Goal: Check status

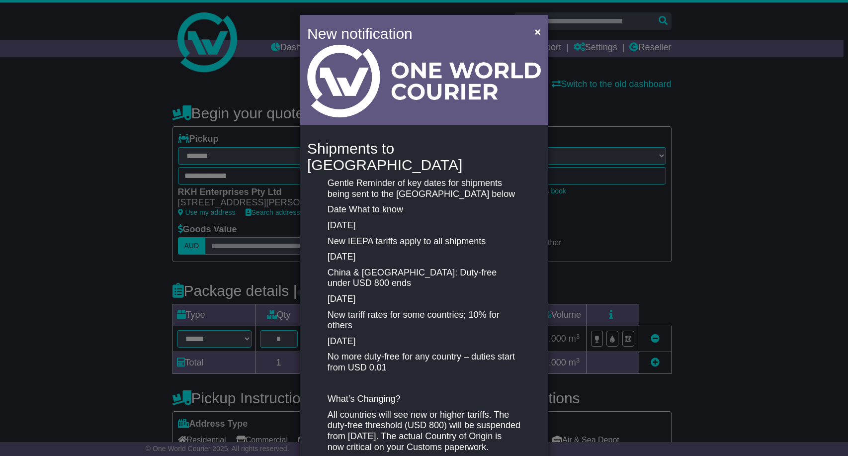
select select "**"
select select "***"
select select "****"
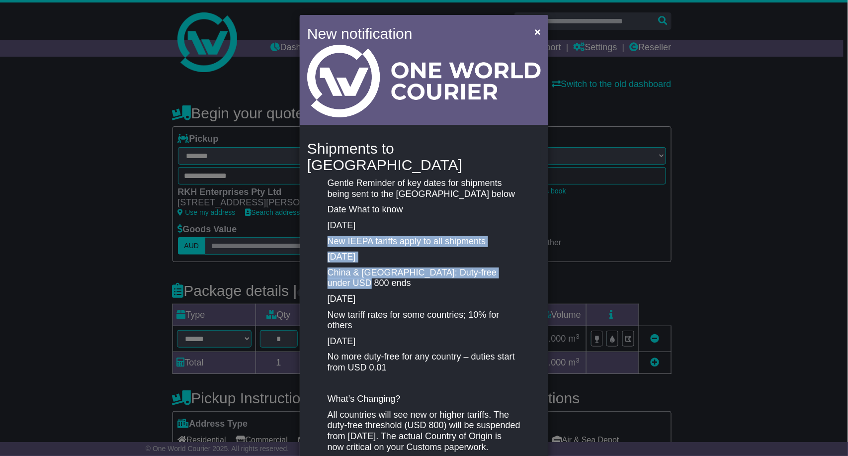
drag, startPoint x: 340, startPoint y: 265, endPoint x: 318, endPoint y: 227, distance: 44.3
click at [318, 227] on div "Gentle Reminder of key dates for shipments being sent to the [GEOGRAPHIC_DATA] …" at bounding box center [423, 339] width 243 height 322
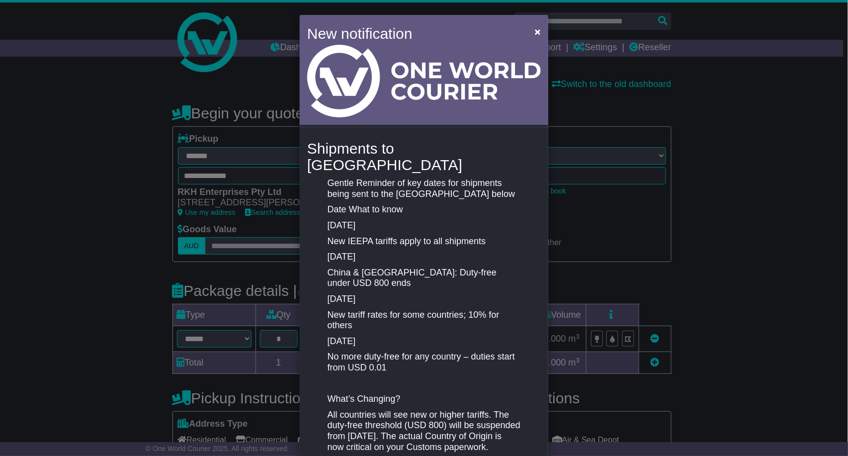
click at [380, 267] on p "China & [GEOGRAPHIC_DATA]: Duty-free under USD 800 ends" at bounding box center [423, 277] width 193 height 21
drag, startPoint x: 332, startPoint y: 283, endPoint x: 382, endPoint y: 306, distance: 55.2
click at [382, 306] on div "Gentle Reminder of key dates for shipments being sent to the [GEOGRAPHIC_DATA] …" at bounding box center [424, 339] width 203 height 322
click at [382, 310] on p "New tariff rates for some countries; 10% for others" at bounding box center [423, 320] width 193 height 21
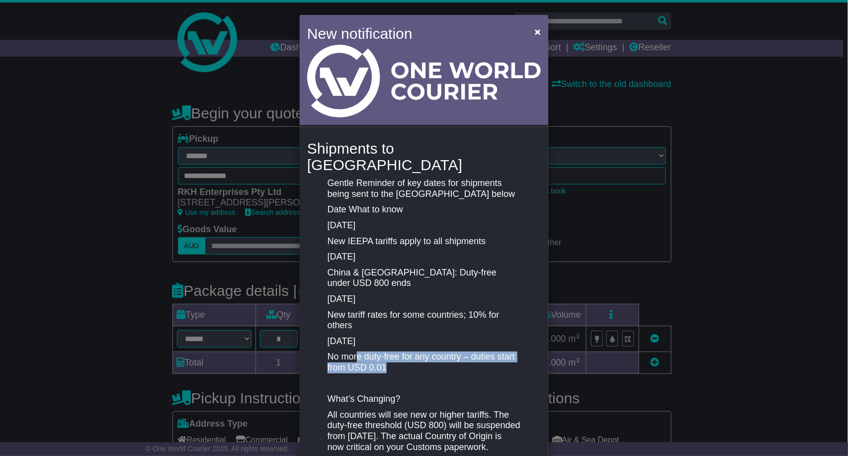
drag, startPoint x: 355, startPoint y: 342, endPoint x: 424, endPoint y: 352, distance: 69.4
click at [424, 352] on p "No more duty-free for any country – duties start from USD 0.01" at bounding box center [423, 361] width 193 height 21
drag, startPoint x: 388, startPoint y: 353, endPoint x: 320, endPoint y: 327, distance: 72.2
click at [323, 327] on div "Gentle Reminder of key dates for shipments being sent to the [GEOGRAPHIC_DATA] …" at bounding box center [424, 339] width 203 height 322
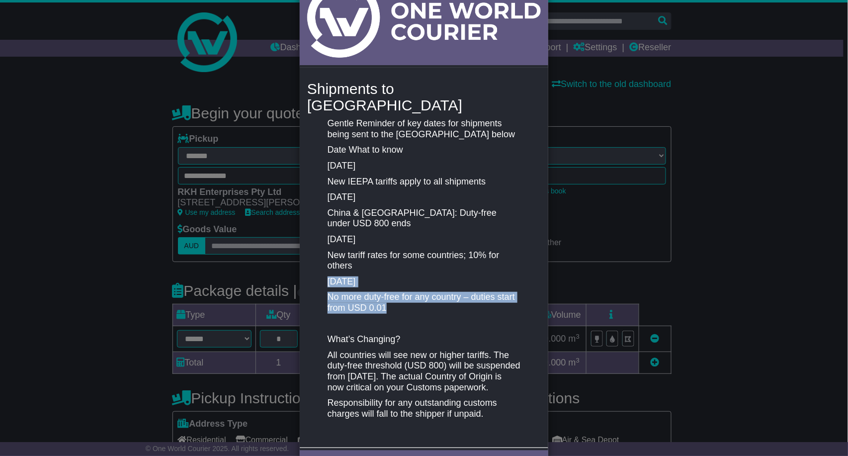
scroll to position [95, 0]
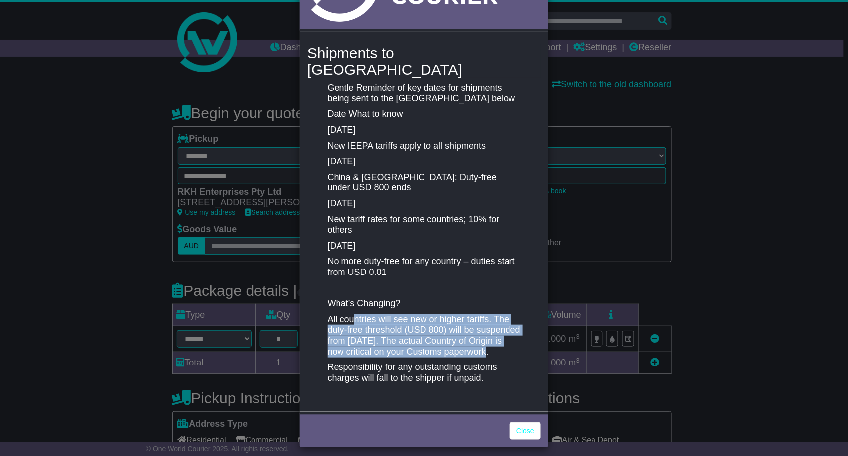
drag, startPoint x: 354, startPoint y: 304, endPoint x: 501, endPoint y: 337, distance: 151.3
click at [501, 337] on p "All countries will see new or higher tariffs. The duty-free threshold (USD 800)…" at bounding box center [423, 335] width 193 height 43
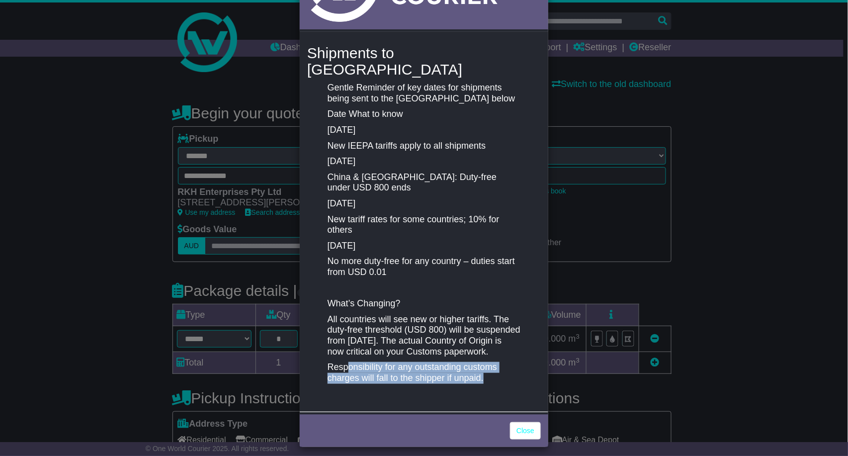
drag, startPoint x: 344, startPoint y: 360, endPoint x: 499, endPoint y: 371, distance: 155.9
click at [499, 371] on p "Responsibility for any outstanding customs charges will fall to the shipper if …" at bounding box center [423, 372] width 193 height 21
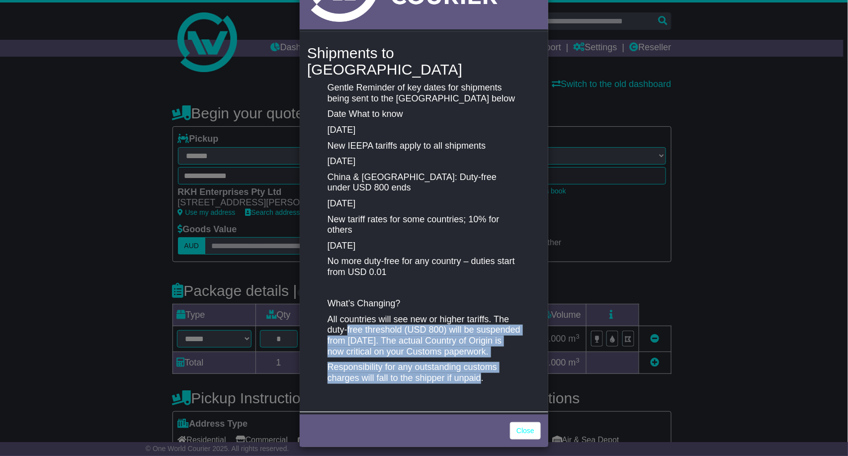
drag, startPoint x: 470, startPoint y: 375, endPoint x: 344, endPoint y: 315, distance: 139.6
click at [344, 315] on div "Gentle Reminder of key dates for shipments being sent to the [GEOGRAPHIC_DATA] …" at bounding box center [424, 243] width 203 height 322
click at [519, 422] on link "Close" at bounding box center [525, 430] width 31 height 17
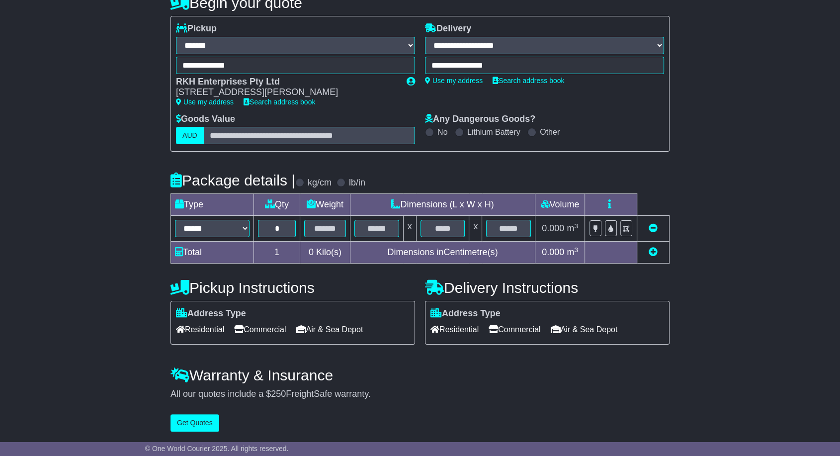
scroll to position [0, 0]
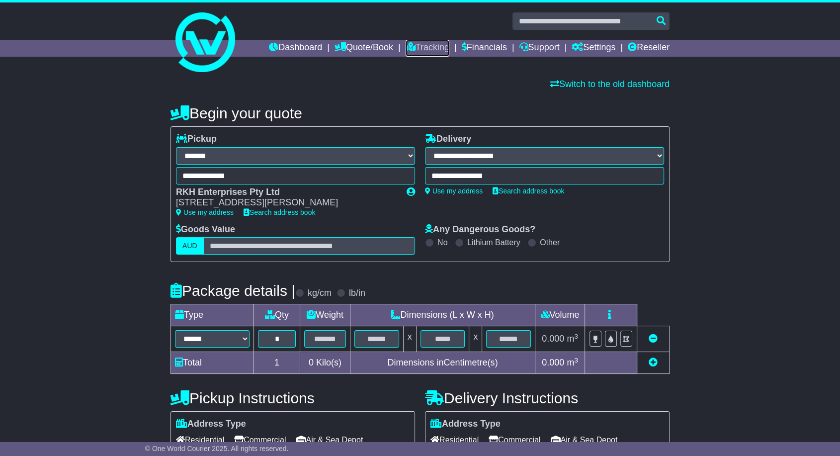
click at [416, 46] on link "Tracking" at bounding box center [428, 48] width 44 height 17
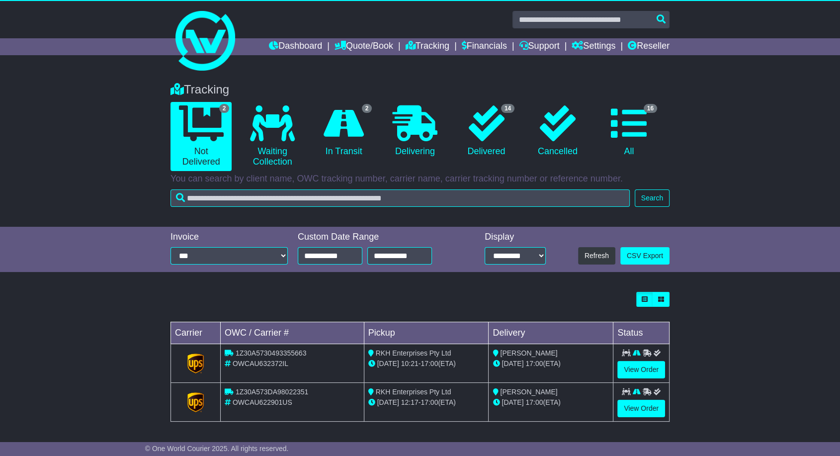
scroll to position [2, 0]
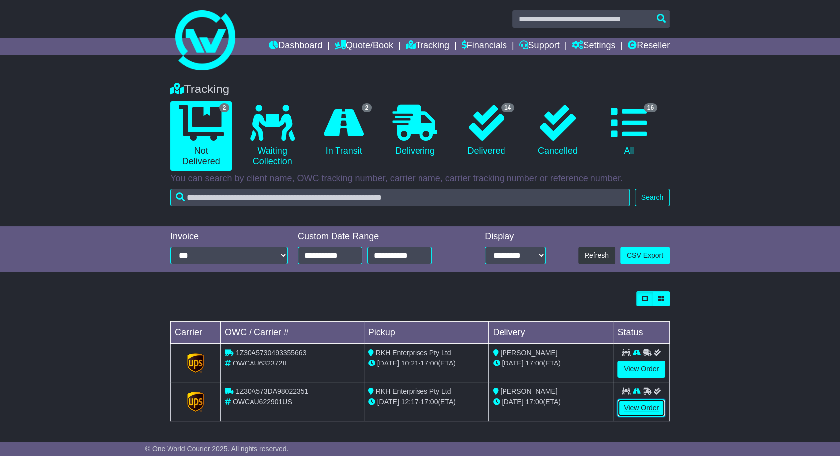
click at [630, 406] on link "View Order" at bounding box center [641, 407] width 48 height 17
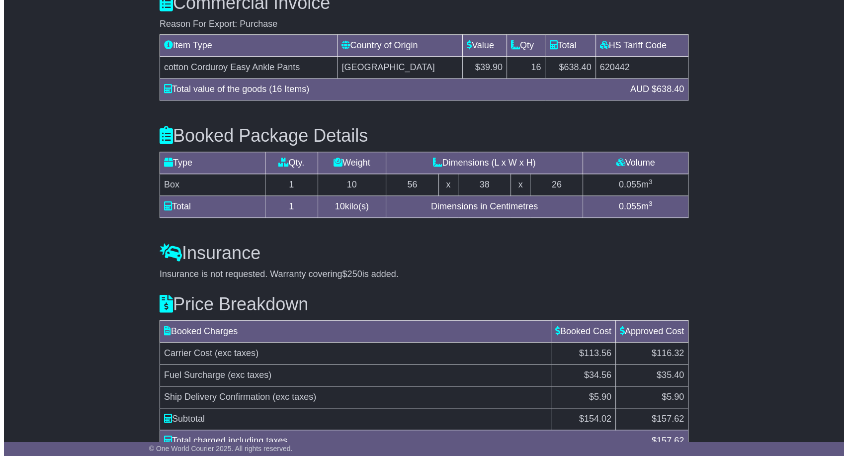
scroll to position [980, 0]
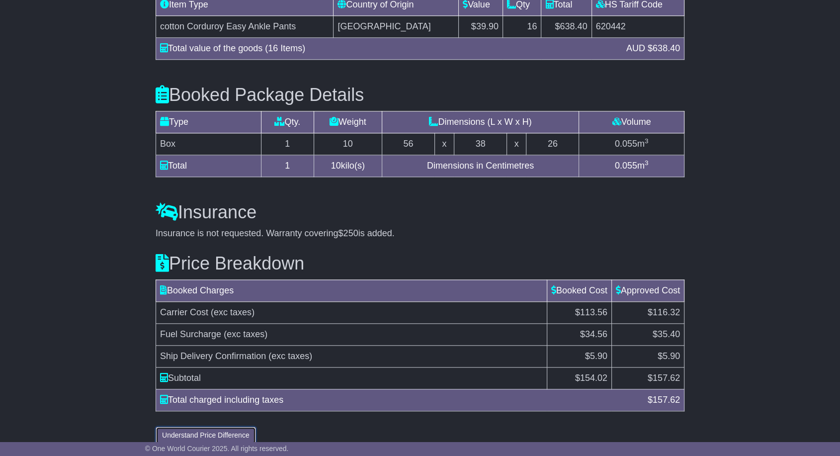
click at [218, 426] on button "Understand Price Difference" at bounding box center [206, 434] width 100 height 17
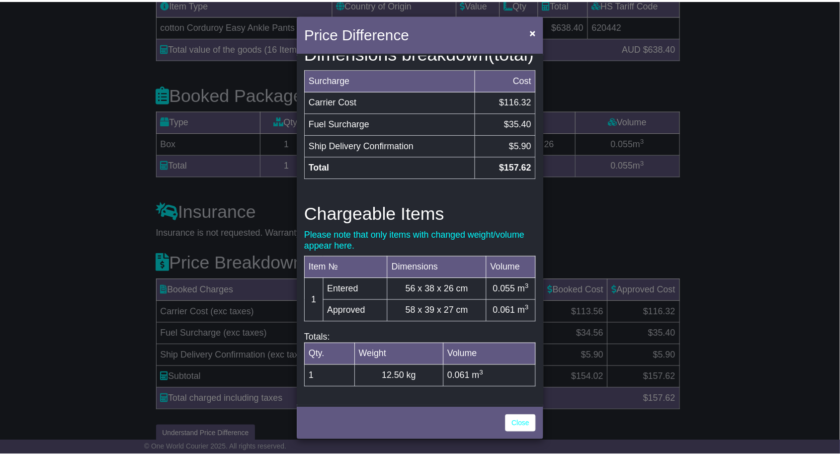
scroll to position [301, 0]
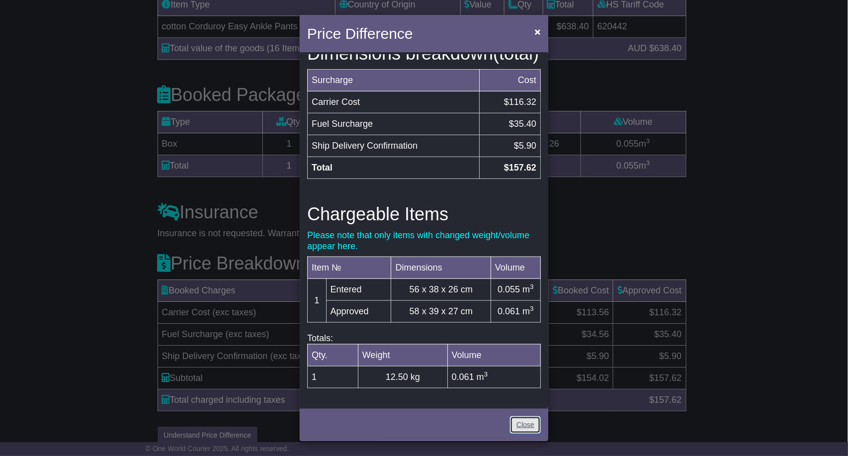
click at [531, 423] on link "Close" at bounding box center [525, 424] width 31 height 17
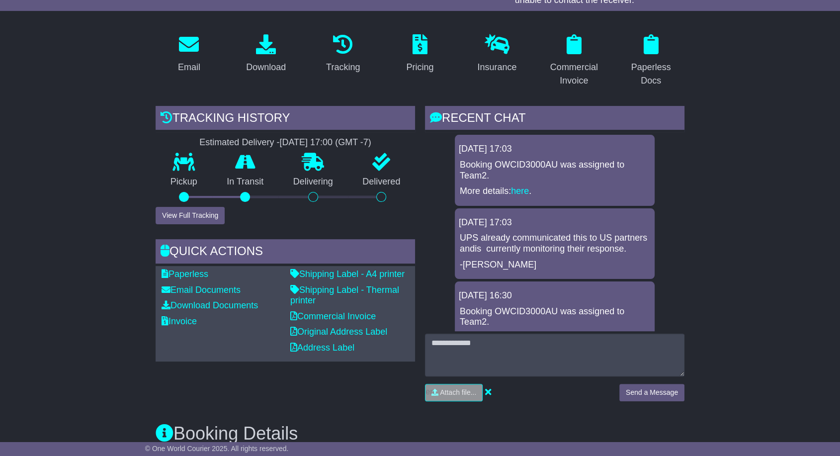
scroll to position [165, 0]
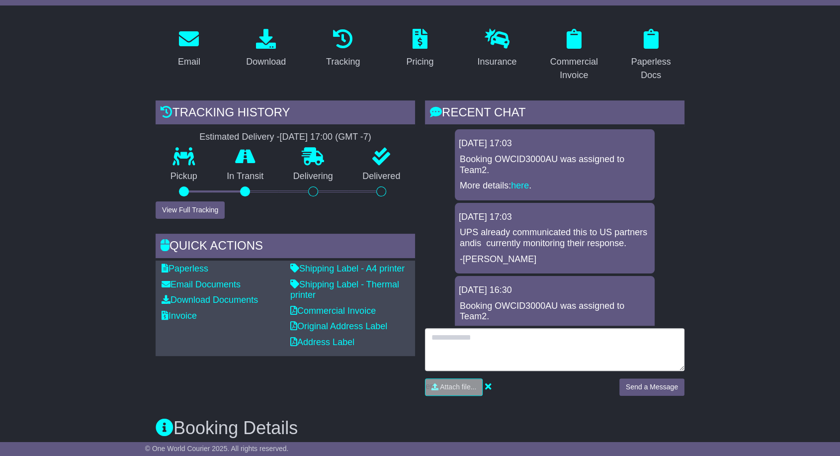
click at [555, 346] on textarea at bounding box center [554, 349] width 259 height 43
type textarea "**********"
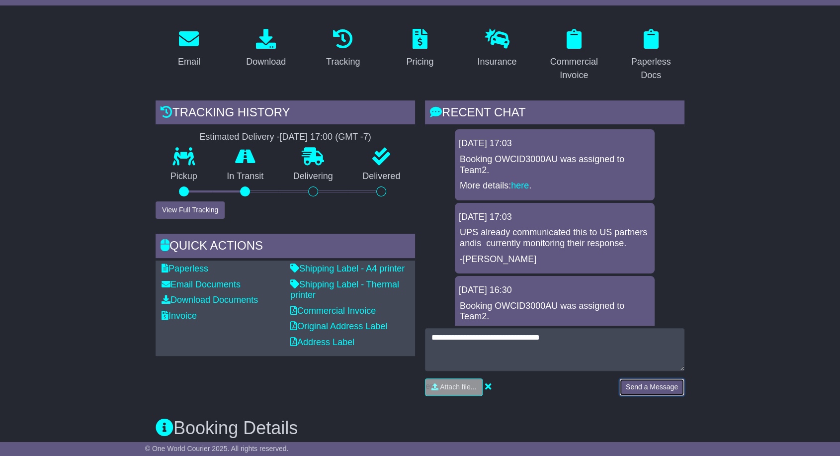
click at [635, 384] on button "Send a Message" at bounding box center [651, 386] width 65 height 17
